Goal: Information Seeking & Learning: Learn about a topic

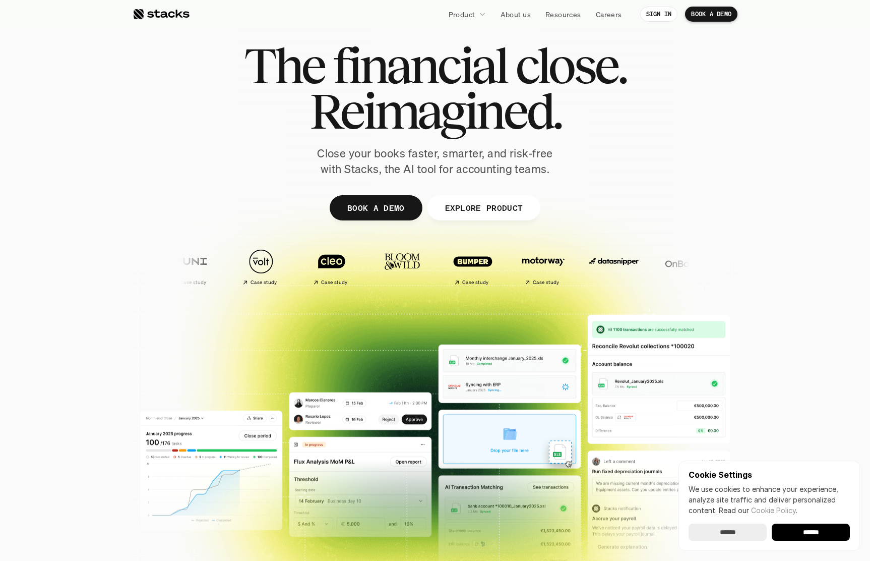
scroll to position [19, 0]
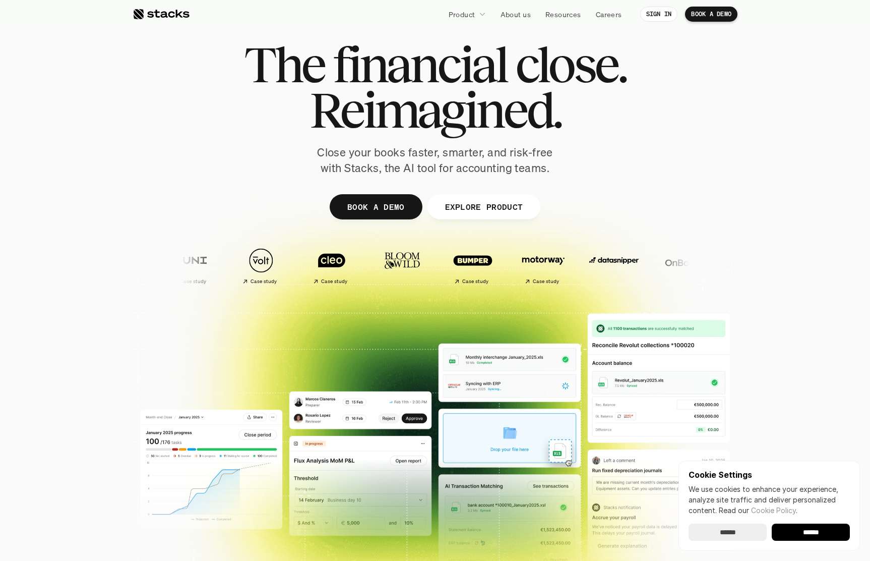
click at [397, 157] on p "Close your books faster, smarter, and risk-free with Stacks, the AI tool for ac…" at bounding box center [435, 160] width 252 height 31
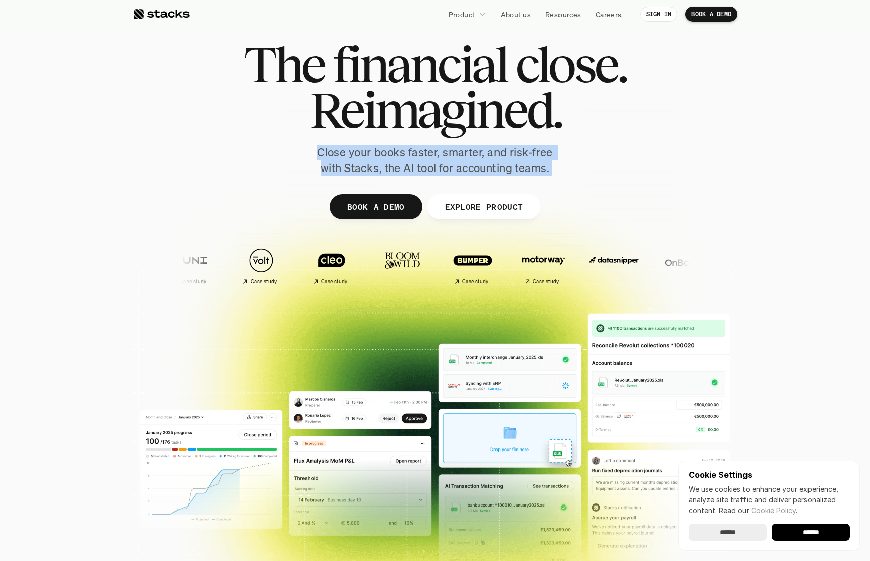
click at [397, 157] on p "Close your books faster, smarter, and risk-free with Stacks, the AI tool for ac…" at bounding box center [435, 160] width 252 height 31
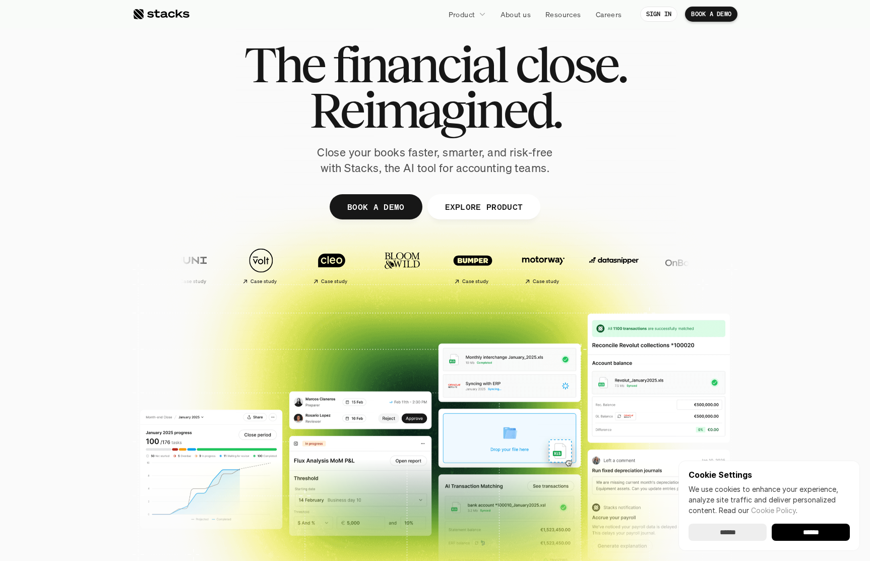
click at [346, 162] on p "Close your books faster, smarter, and risk-free with Stacks, the AI tool for ac…" at bounding box center [435, 160] width 252 height 31
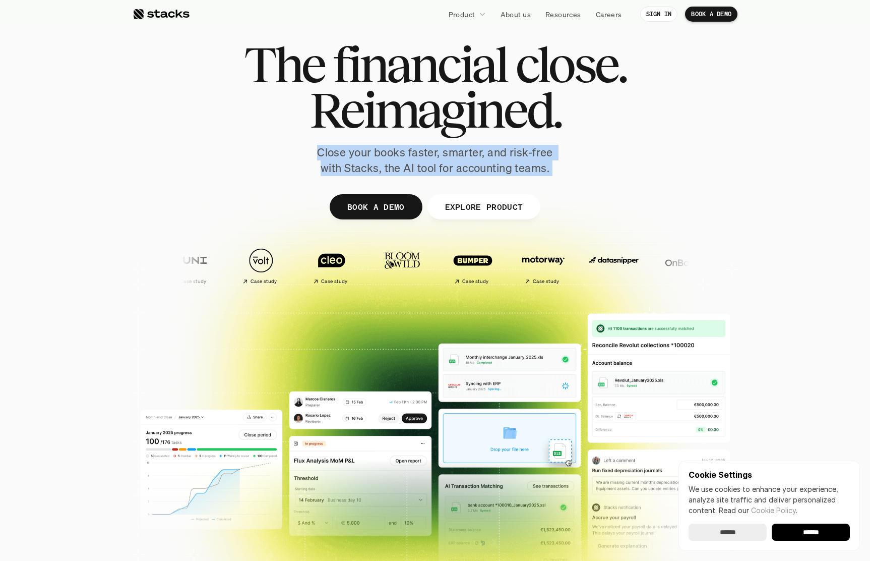
click at [346, 162] on p "Close your books faster, smarter, and risk-free with Stacks, the AI tool for ac…" at bounding box center [435, 160] width 252 height 31
click at [432, 166] on p "Close your books faster, smarter, and risk-free with Stacks, the AI tool for ac…" at bounding box center [435, 160] width 252 height 31
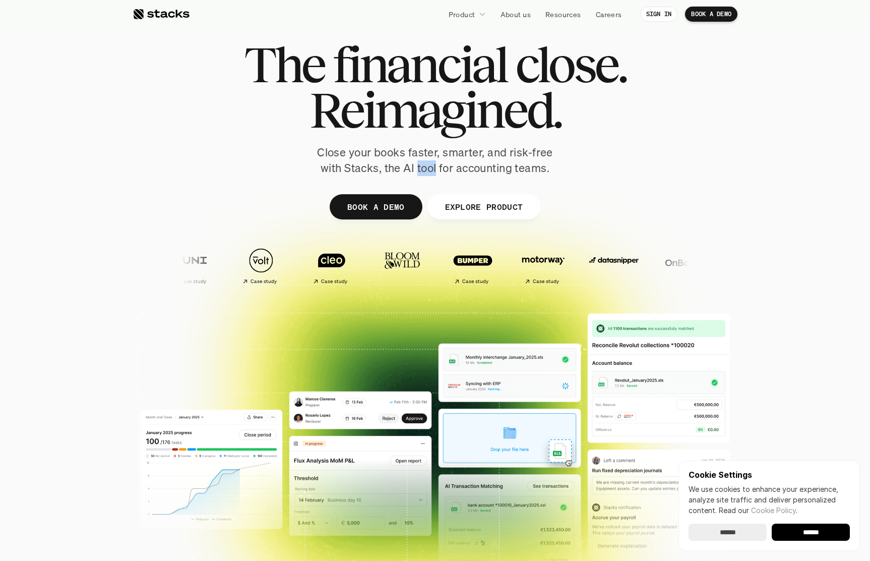
click at [432, 166] on p "Close your books faster, smarter, and risk-free with Stacks, the AI tool for ac…" at bounding box center [435, 160] width 252 height 31
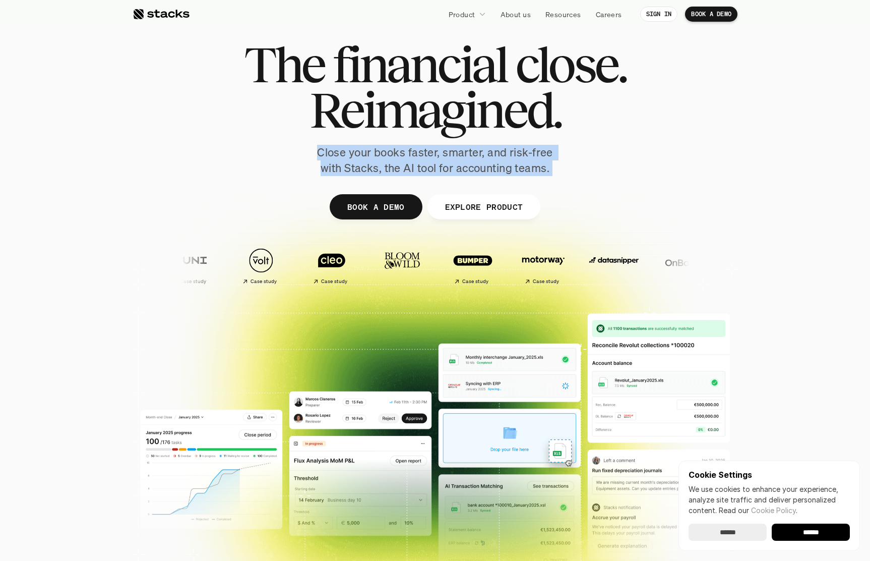
click at [432, 166] on p "Close your books faster, smarter, and risk-free with Stacks, the AI tool for ac…" at bounding box center [435, 160] width 252 height 31
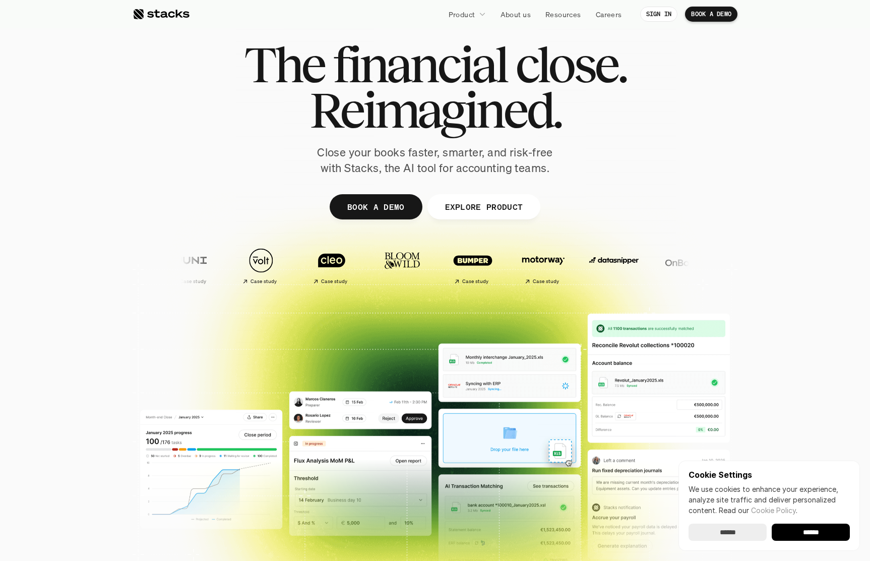
click at [355, 180] on div at bounding box center [435, 229] width 605 height 454
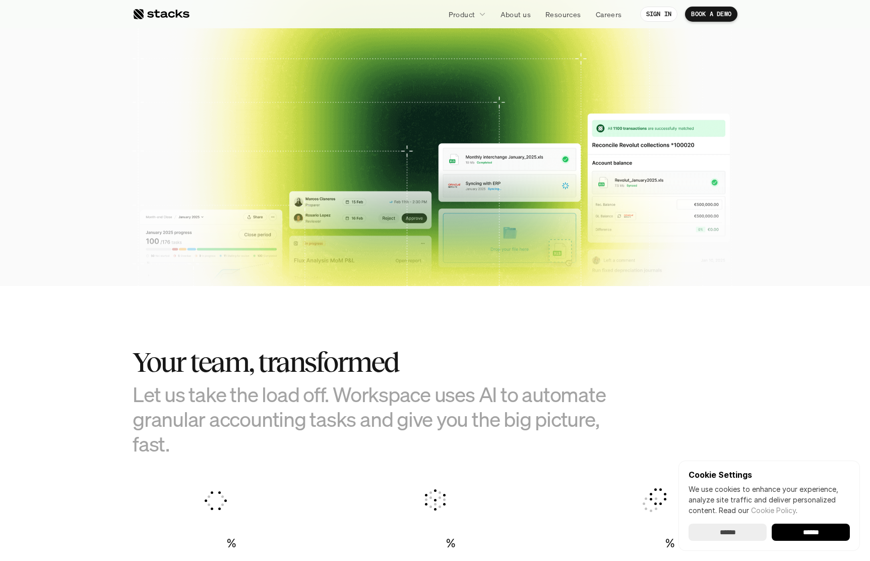
scroll to position [0, 0]
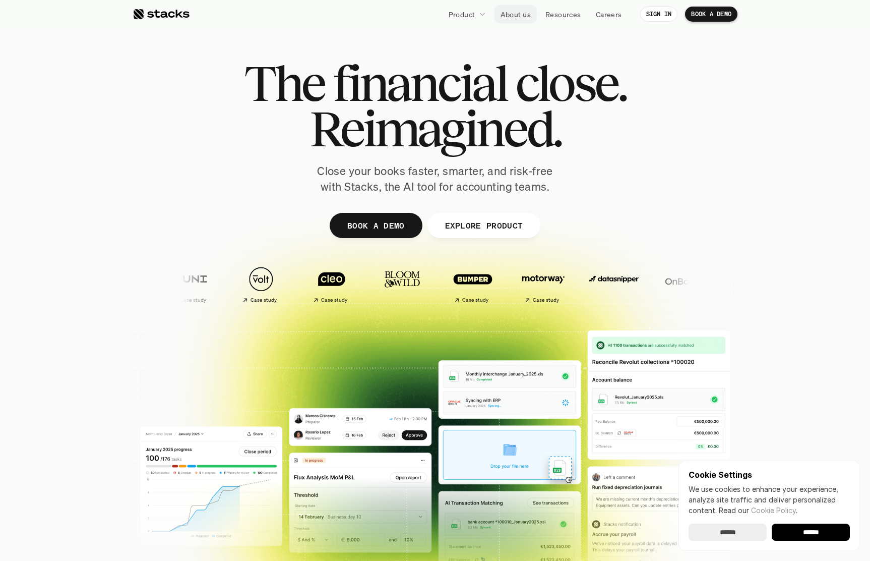
click at [514, 12] on p "About us" at bounding box center [516, 14] width 30 height 11
click at [423, 184] on p "Close your books faster, smarter, and risk-free with Stacks, the AI tool for ac…" at bounding box center [435, 178] width 252 height 31
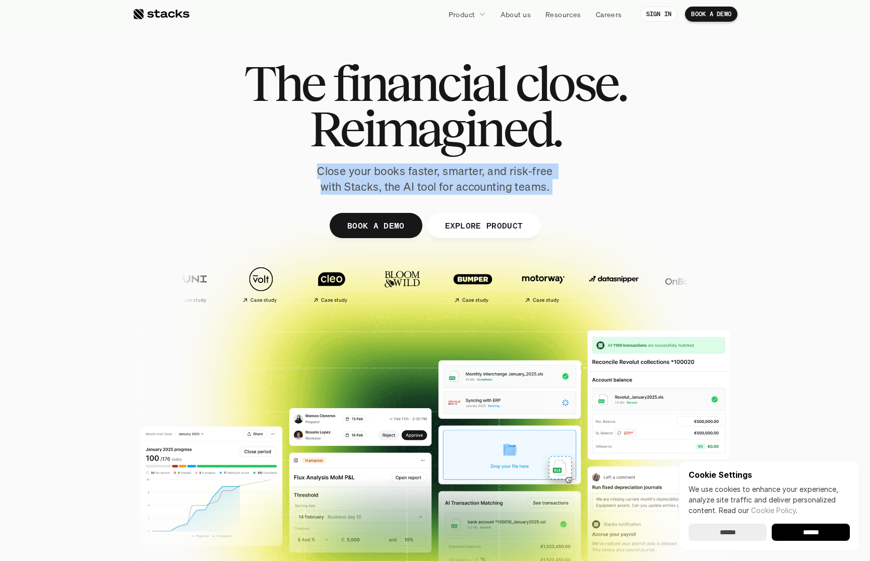
click at [423, 184] on p "Close your books faster, smarter, and risk-free with Stacks, the AI tool for ac…" at bounding box center [435, 178] width 252 height 31
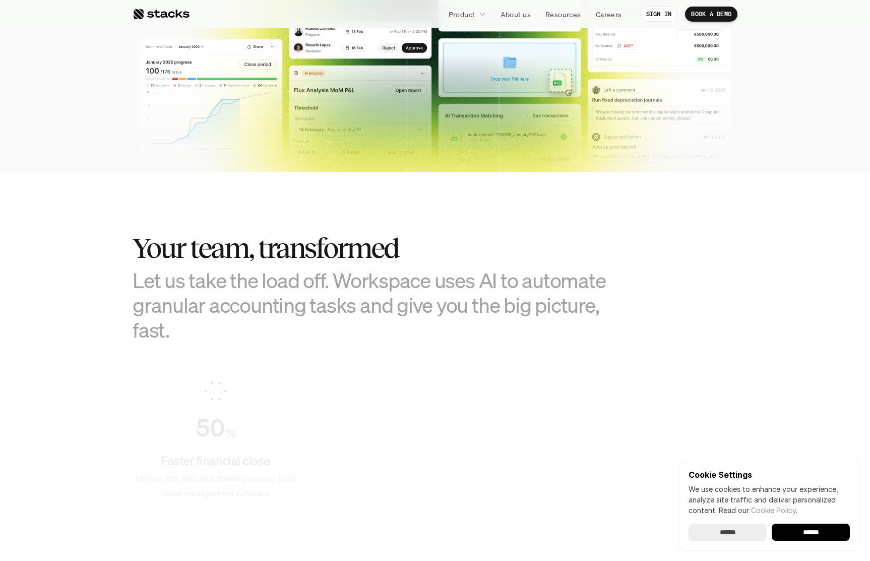
scroll to position [496, 0]
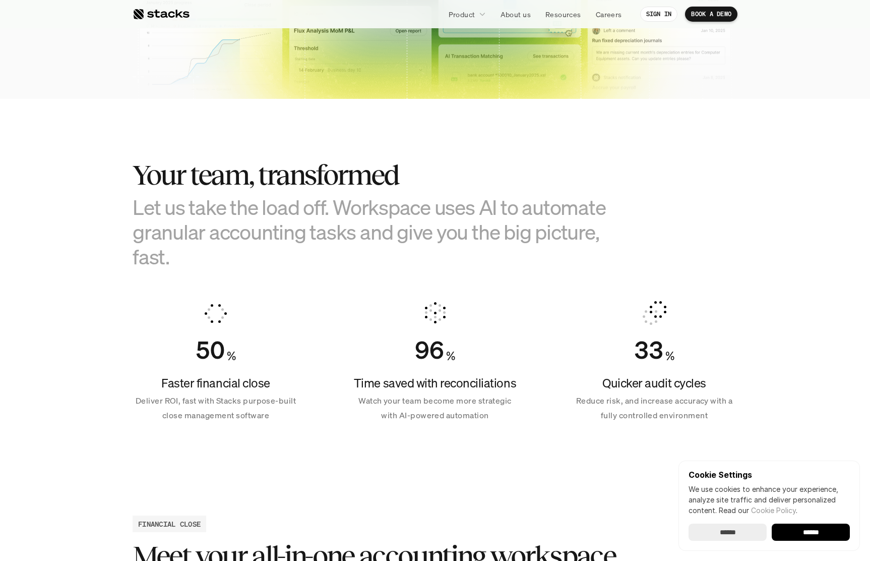
click at [188, 224] on h3 "Let us take the load off. Workspace uses AI to automate granular accounting tas…" at bounding box center [385, 232] width 504 height 75
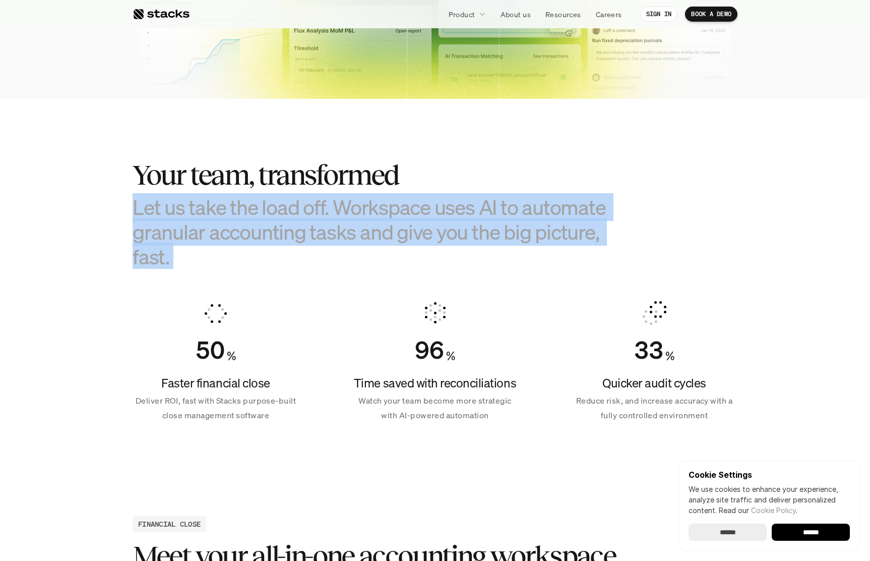
click at [188, 224] on h3 "Let us take the load off. Workspace uses AI to automate granular accounting tas…" at bounding box center [385, 232] width 504 height 75
click at [229, 223] on h3 "Let us take the load off. Workspace uses AI to automate granular accounting tas…" at bounding box center [385, 232] width 504 height 75
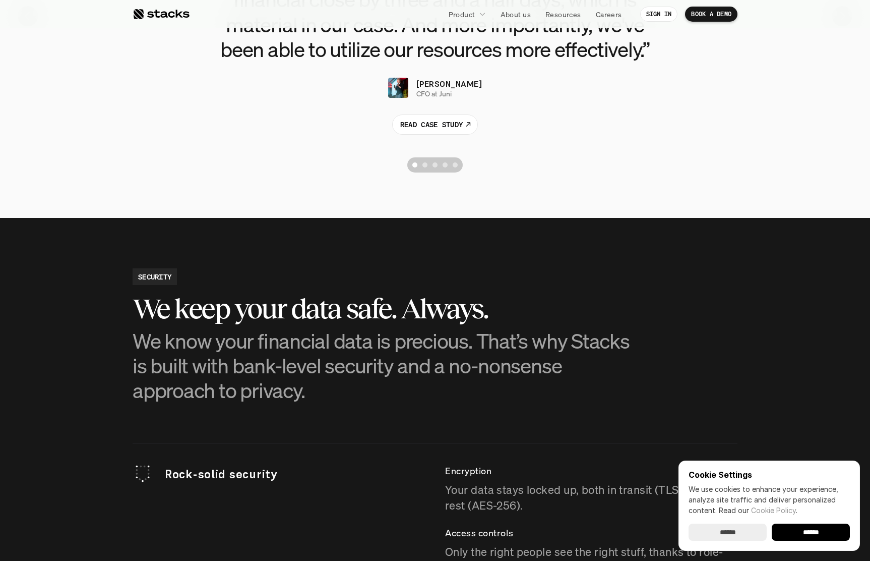
scroll to position [2606, 0]
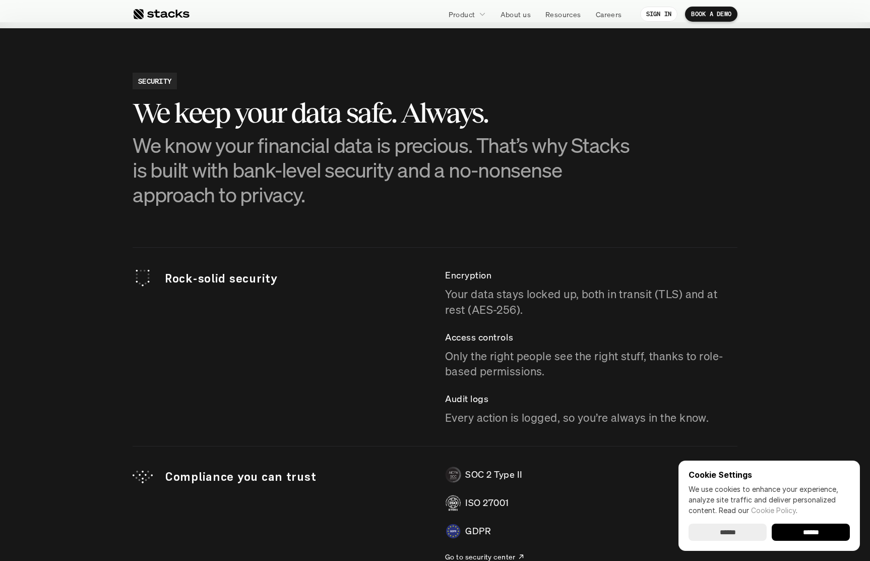
click at [468, 300] on p "Your data stays locked up, both in transit (TLS) and at rest (AES-256)." at bounding box center [591, 301] width 292 height 31
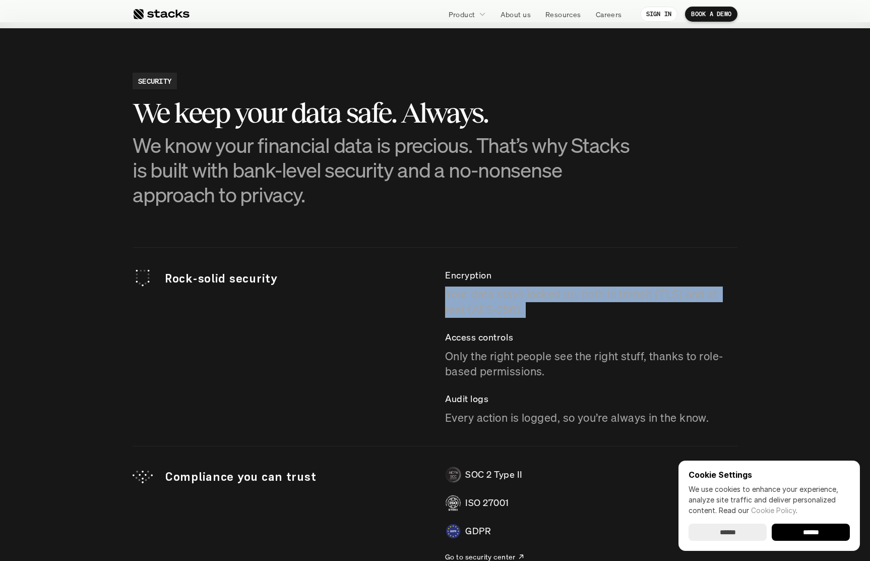
click at [468, 300] on p "Your data stays locked up, both in transit (TLS) and at rest (AES-256)." at bounding box center [591, 301] width 292 height 31
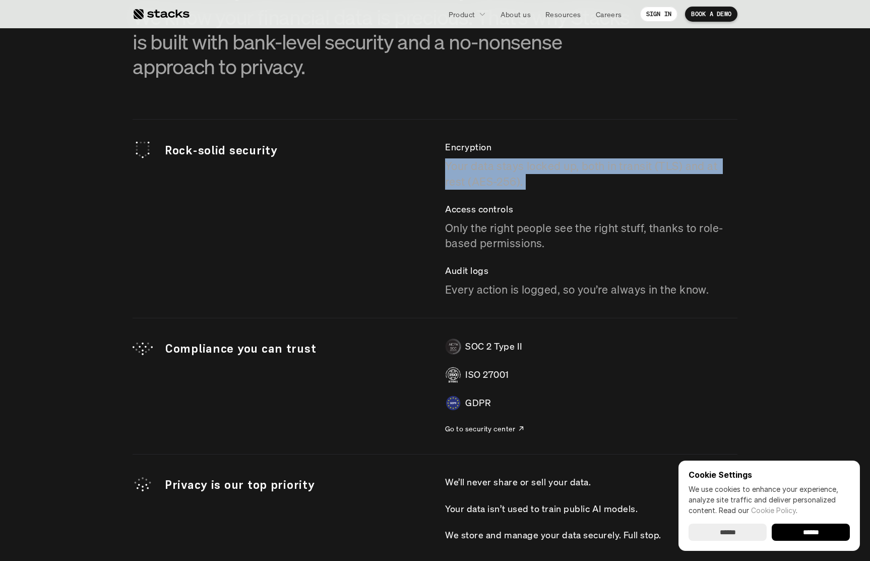
scroll to position [2738, 0]
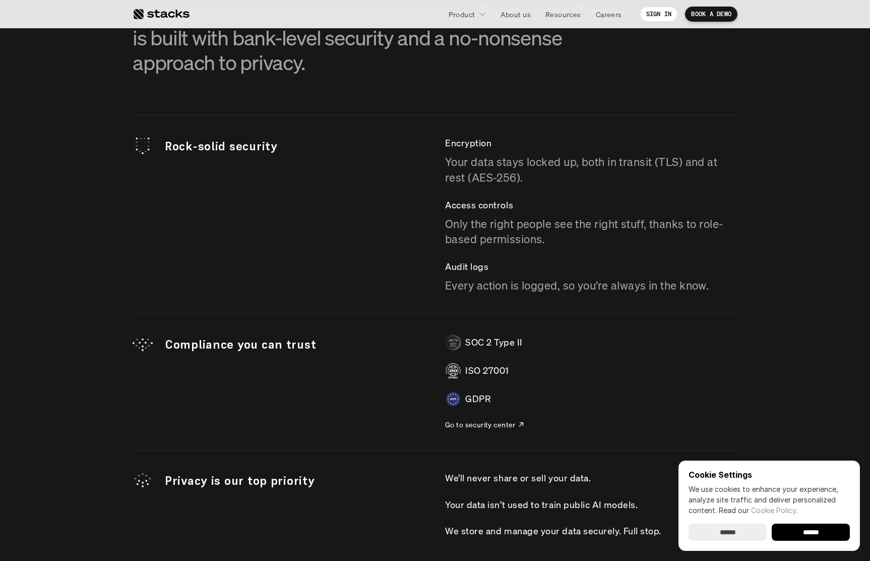
click at [508, 286] on p "Every action is logged, so you’re always in the know." at bounding box center [591, 286] width 292 height 16
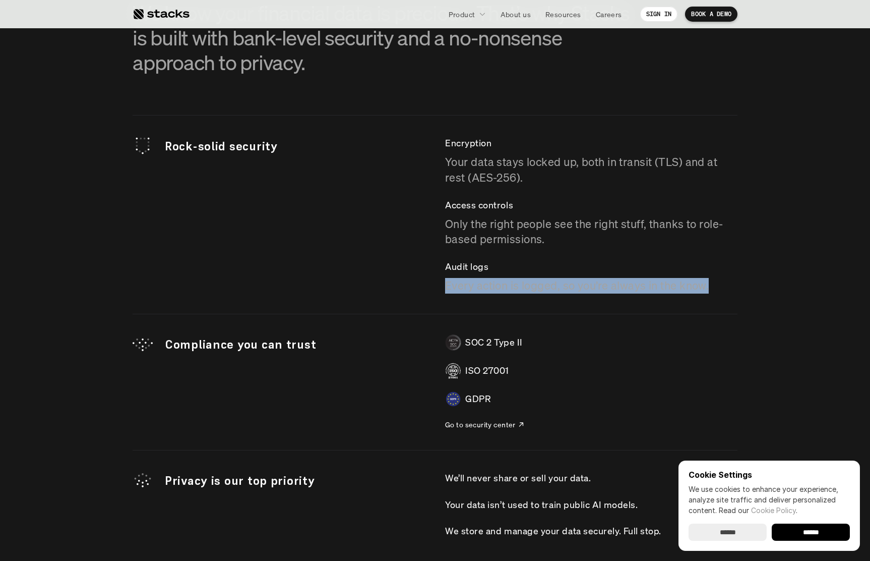
drag, startPoint x: 508, startPoint y: 286, endPoint x: 514, endPoint y: 286, distance: 6.6
click at [508, 286] on p "Every action is logged, so you’re always in the know." at bounding box center [591, 286] width 292 height 16
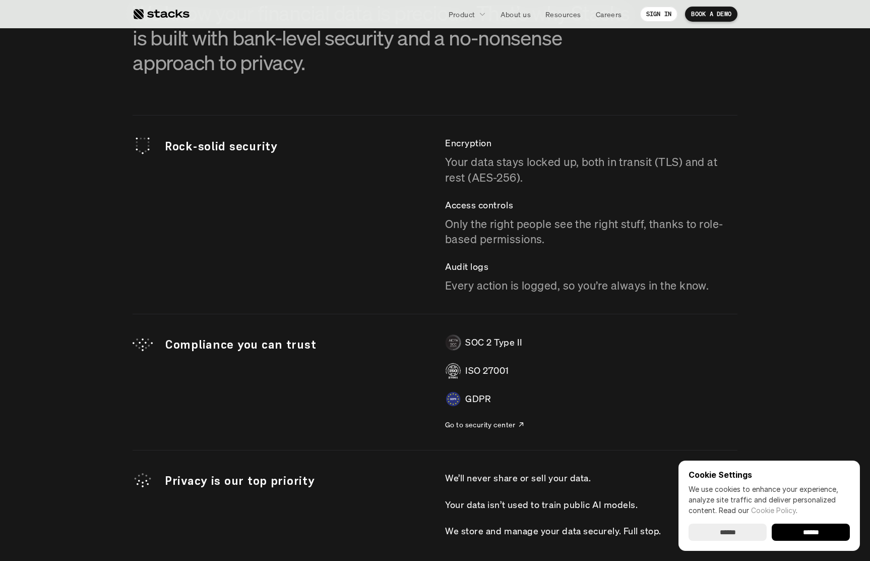
click at [610, 288] on p "Every action is logged, so you’re always in the know." at bounding box center [591, 286] width 292 height 16
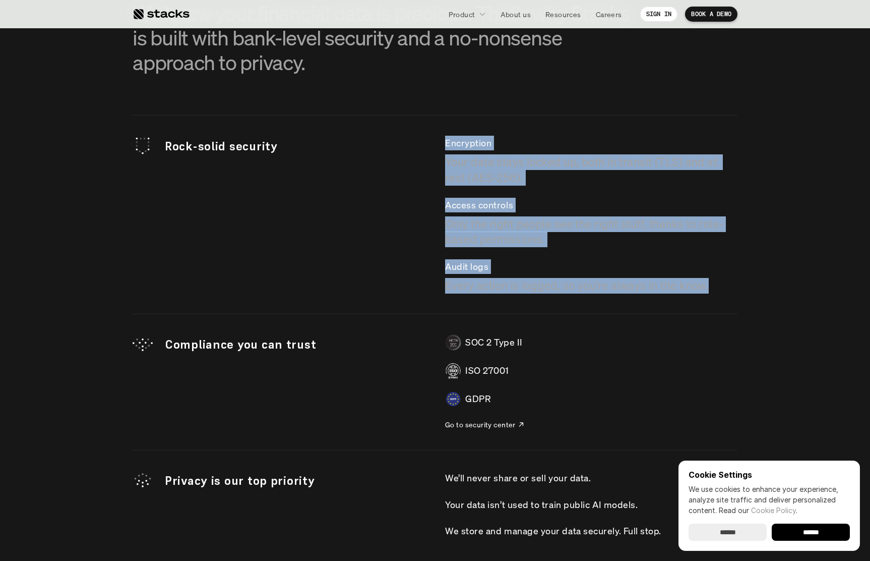
drag, startPoint x: 513, startPoint y: 236, endPoint x: 516, endPoint y: 224, distance: 12.5
click at [408, 193] on div "Rock-solid security Encryption Your data stays locked up, both in transit (TLS)…" at bounding box center [435, 214] width 605 height 157
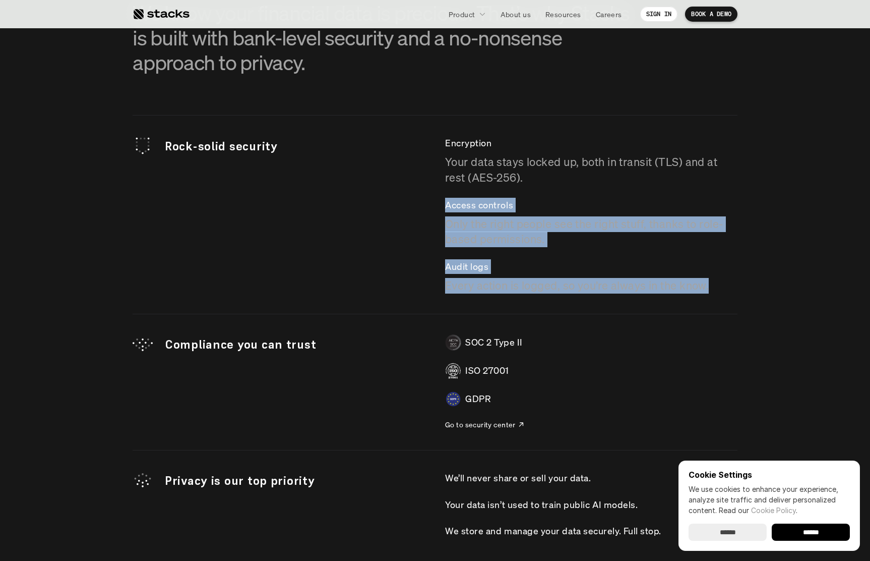
click at [520, 225] on p "Only the right people see the right stuff, thanks to role-based permissions." at bounding box center [591, 231] width 292 height 31
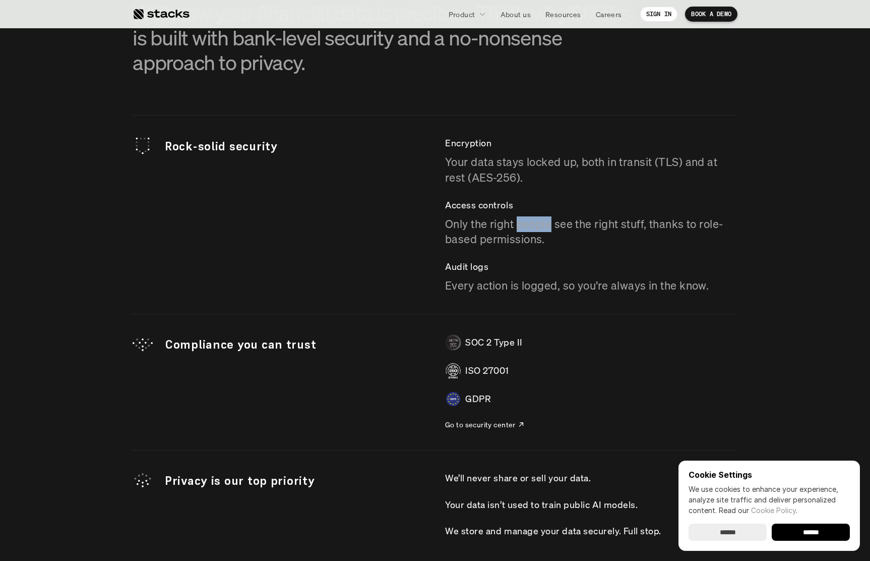
click at [520, 225] on p "Only the right people see the right stuff, thanks to role-based permissions." at bounding box center [591, 231] width 292 height 31
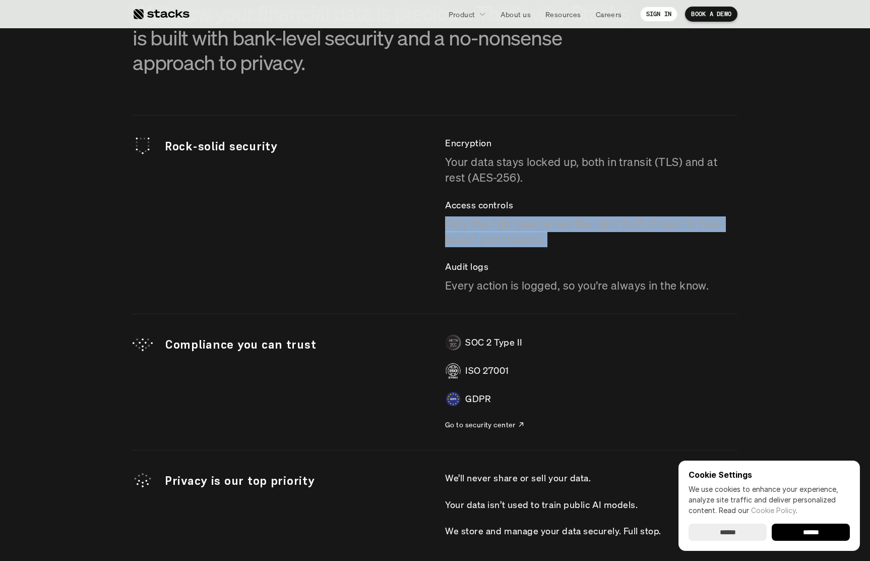
click at [520, 225] on p "Only the right people see the right stuff, thanks to role-based permissions." at bounding box center [591, 231] width 292 height 31
click at [547, 233] on p "Only the right people see the right stuff, thanks to role-based permissions." at bounding box center [591, 231] width 292 height 31
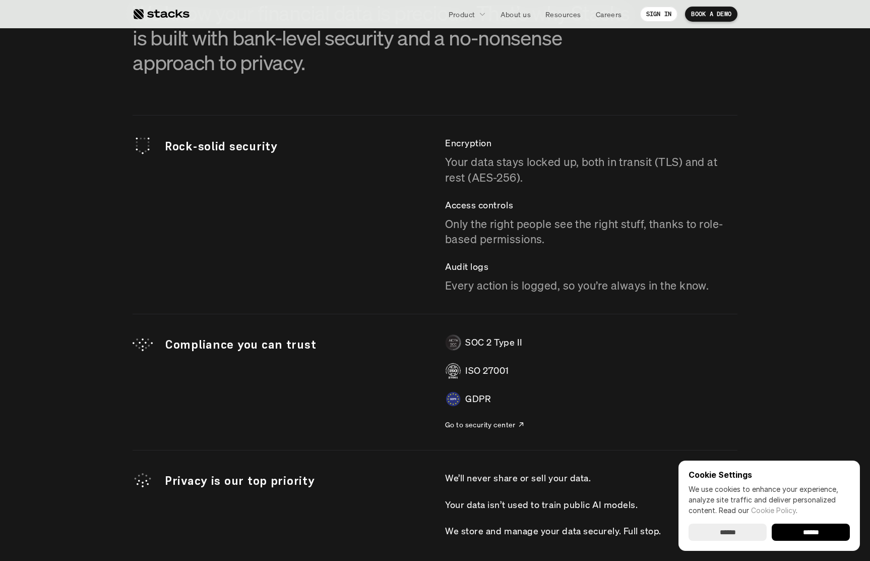
click at [547, 233] on p "Only the right people see the right stuff, thanks to role-based permissions." at bounding box center [591, 231] width 292 height 31
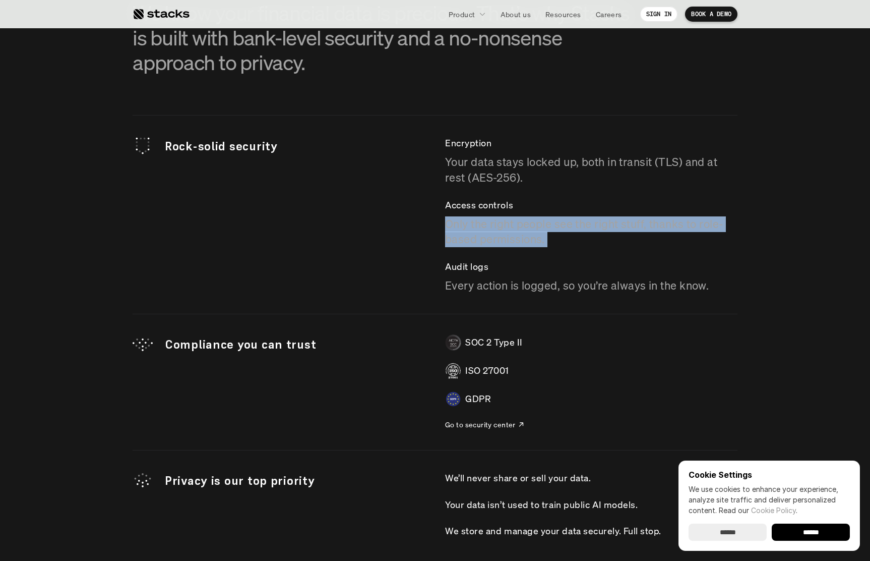
drag, startPoint x: 547, startPoint y: 233, endPoint x: 524, endPoint y: 232, distance: 23.2
click at [546, 233] on p "Only the right people see the right stuff, thanks to role-based permissions." at bounding box center [591, 231] width 292 height 31
click at [524, 232] on p "Only the right people see the right stuff, thanks to role-based permissions." at bounding box center [591, 231] width 292 height 31
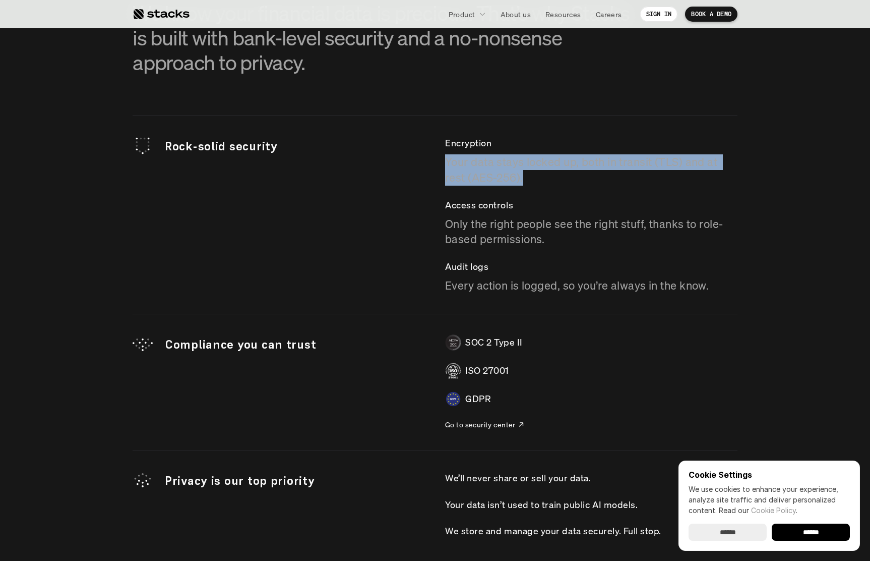
drag, startPoint x: 444, startPoint y: 156, endPoint x: 551, endPoint y: 173, distance: 109.2
click at [551, 173] on div "Rock-solid security Encryption Your data stays locked up, both in transit (TLS)…" at bounding box center [435, 214] width 605 height 157
copy p "Your data stays locked up, both in transit (TLS) and at rest (AES-256)."
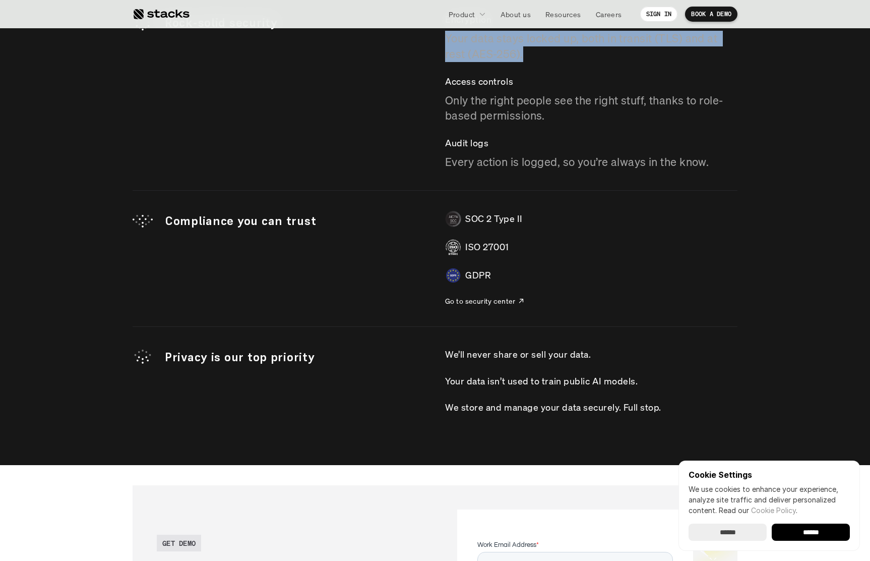
scroll to position [2811, 0]
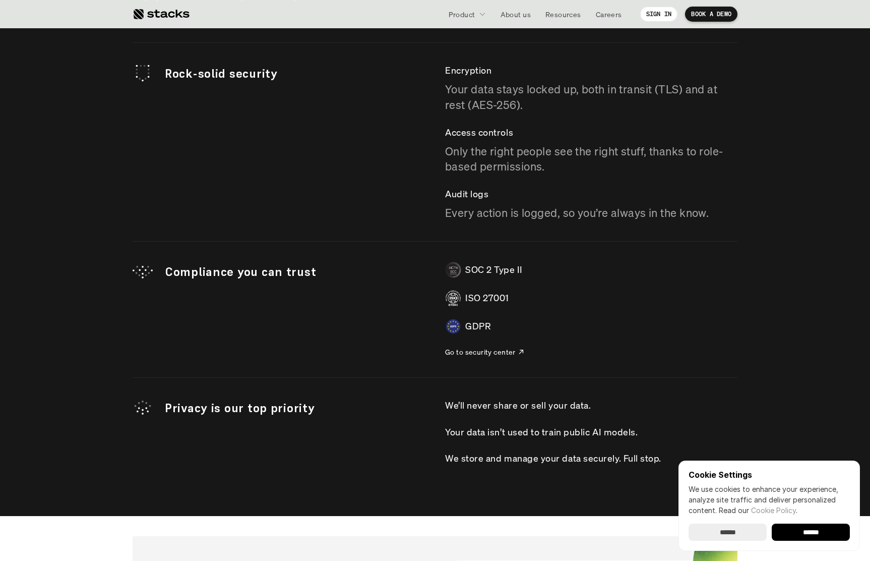
click at [367, 240] on div "Rock-solid security Encryption Your data stays locked up, both in transit (TLS)…" at bounding box center [435, 253] width 605 height 423
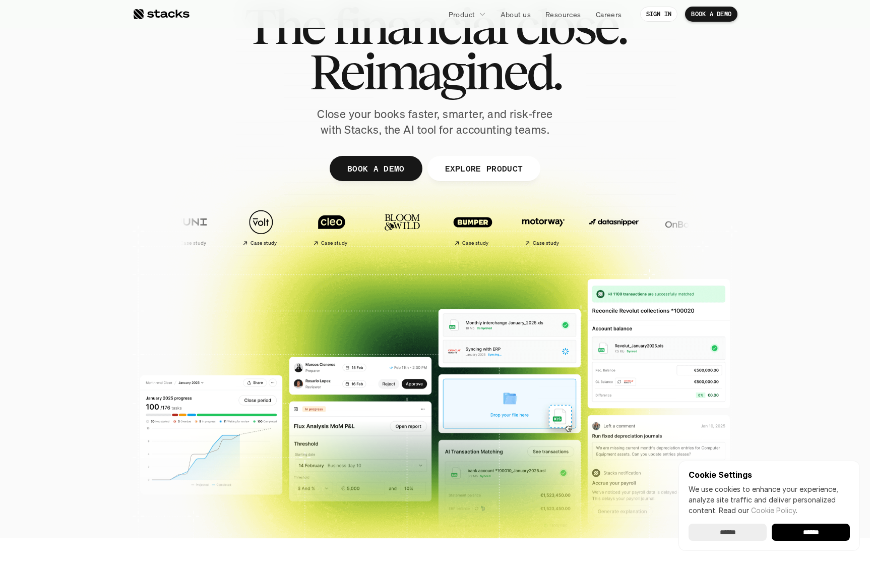
scroll to position [0, 0]
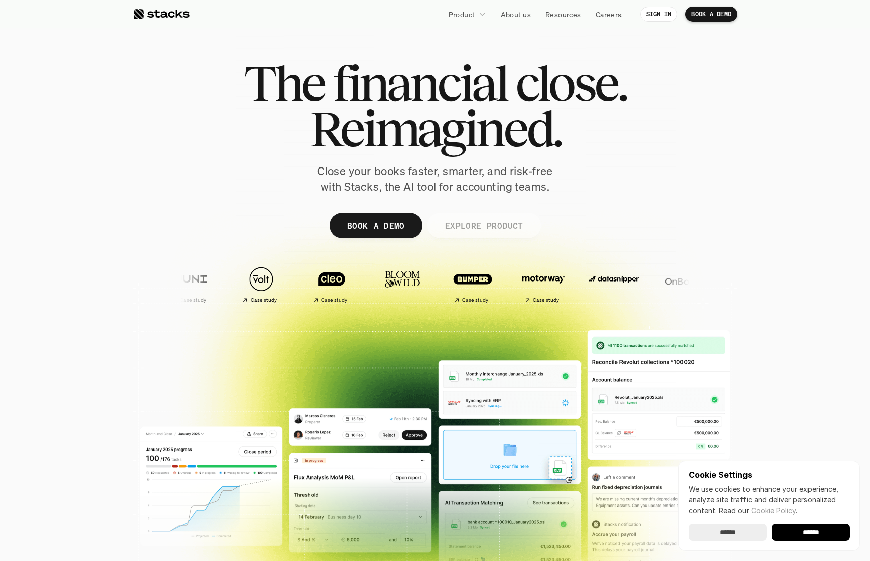
click at [471, 222] on p "EXPLORE PRODUCT" at bounding box center [484, 225] width 78 height 15
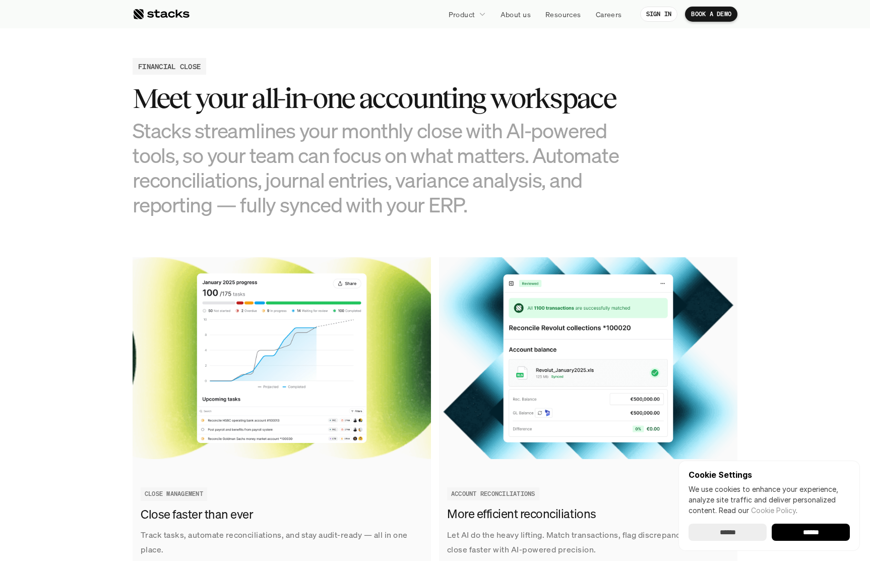
scroll to position [971, 0]
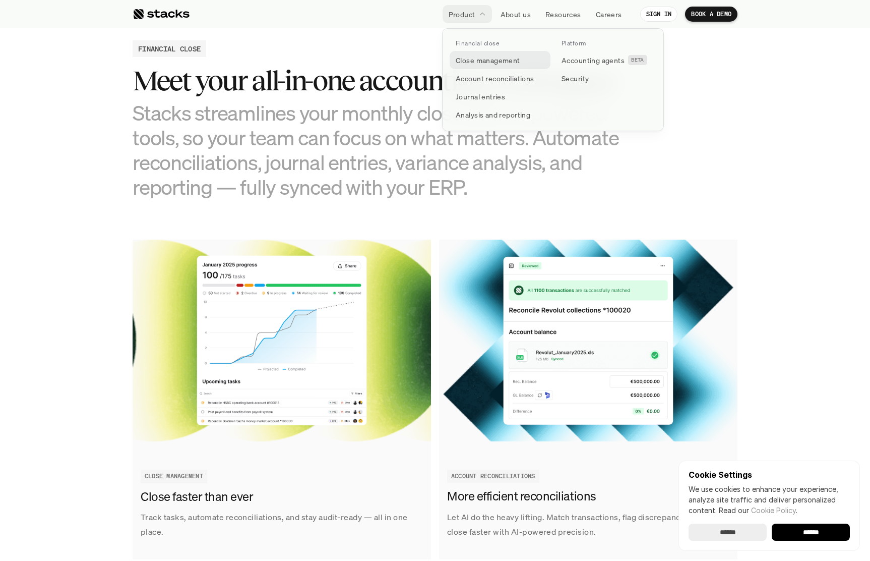
click at [476, 62] on p "Close management" at bounding box center [488, 60] width 65 height 11
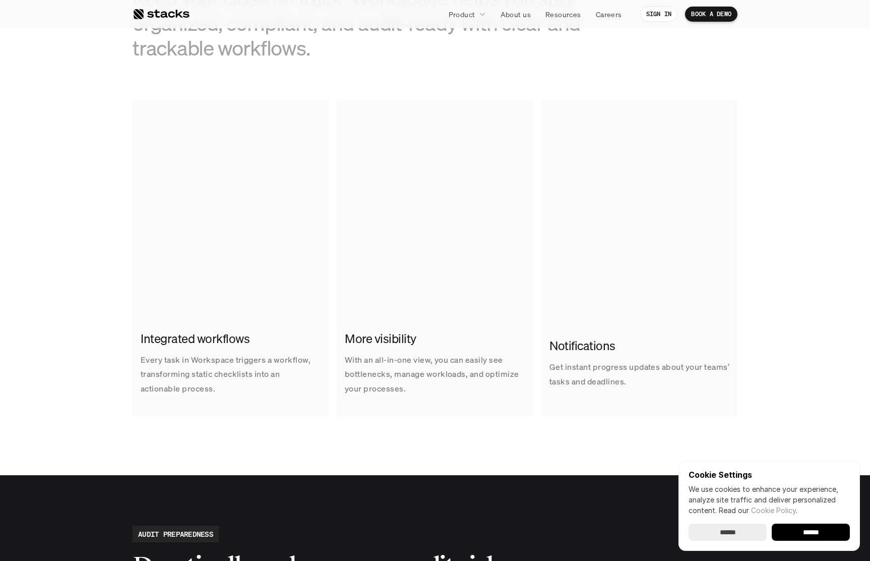
scroll to position [572, 0]
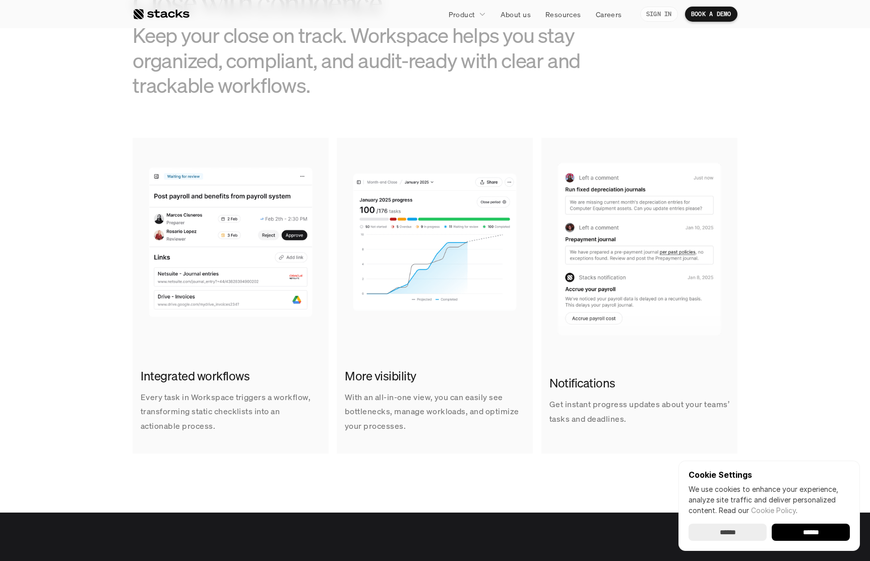
click at [649, 14] on p "SIGN IN" at bounding box center [659, 14] width 26 height 7
